Goal: Find specific page/section: Find specific page/section

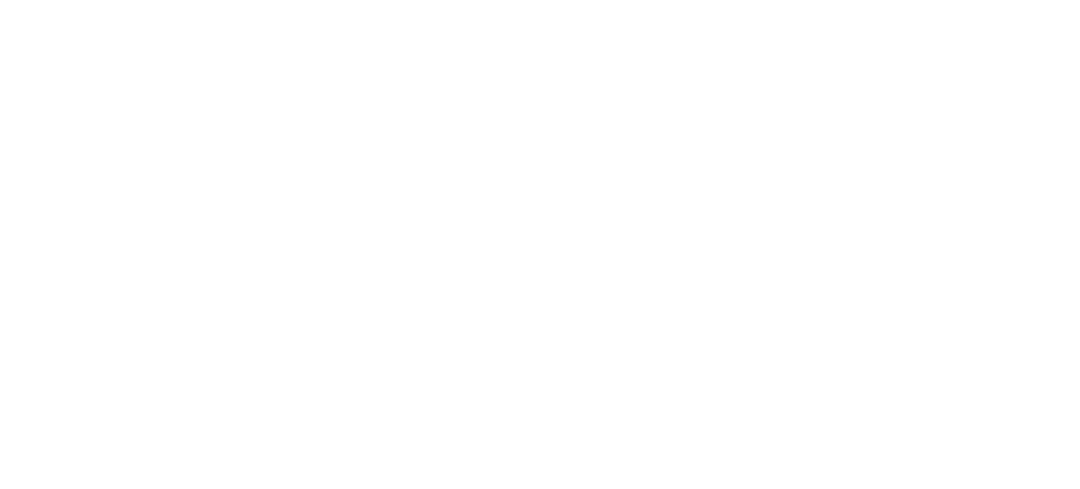
select select
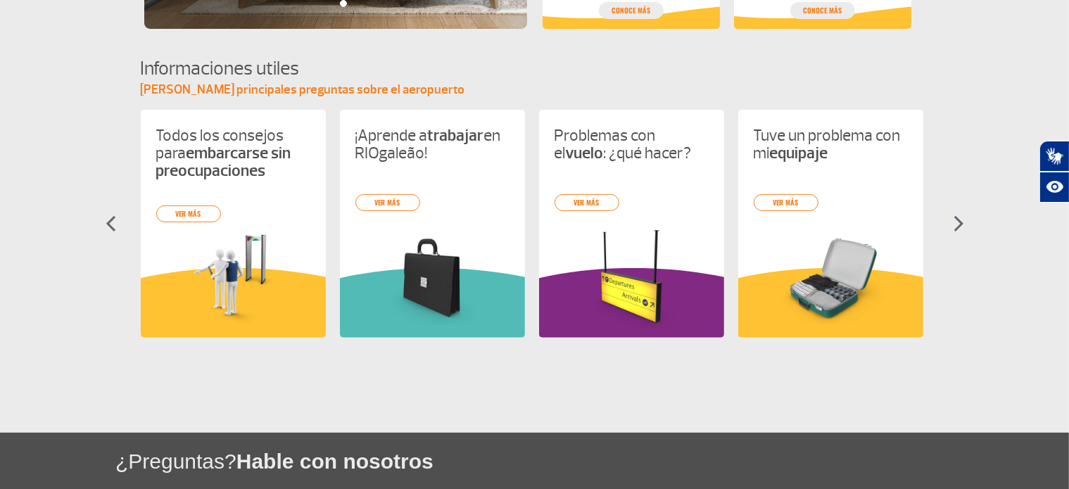
scroll to position [710, 0]
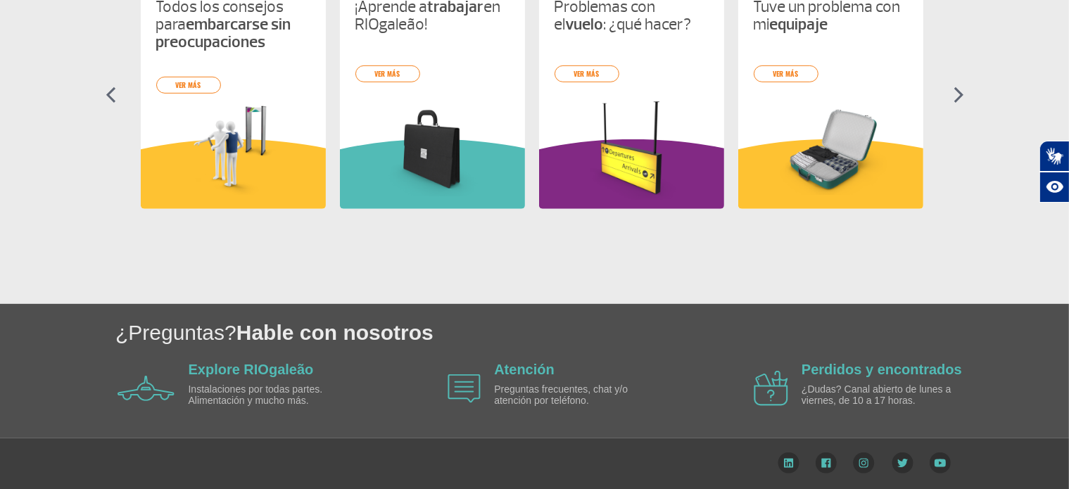
click at [533, 385] on p "Preguntas frecuentes, chat y/o atención por teléfono." at bounding box center [575, 395] width 162 height 22
click at [527, 365] on link "Atención" at bounding box center [524, 369] width 60 height 15
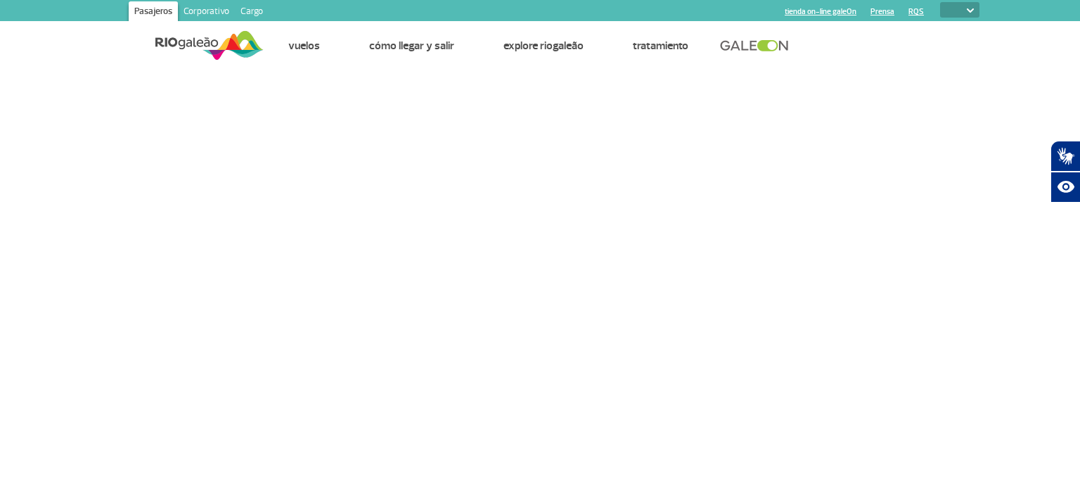
select select
